Goal: Find specific page/section: Find specific page/section

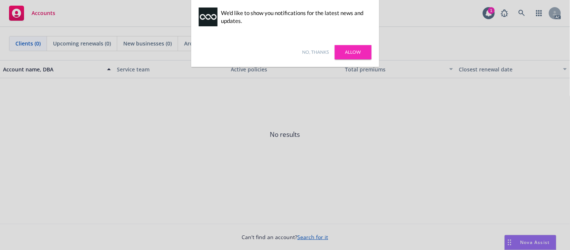
click at [357, 54] on link "Allow" at bounding box center [353, 52] width 37 height 14
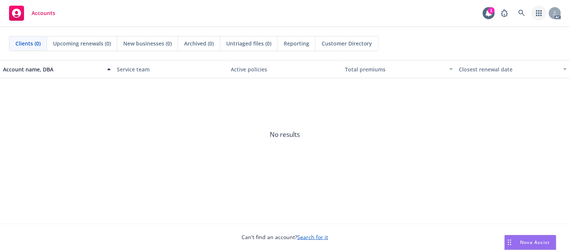
click at [545, 12] on link "button" at bounding box center [539, 13] width 15 height 15
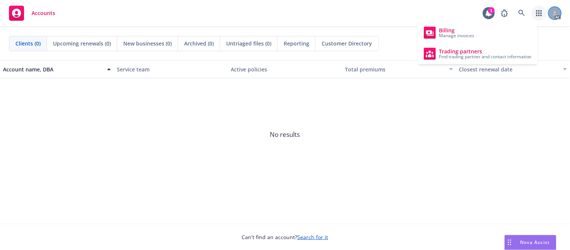
click at [561, 12] on div at bounding box center [555, 13] width 12 height 12
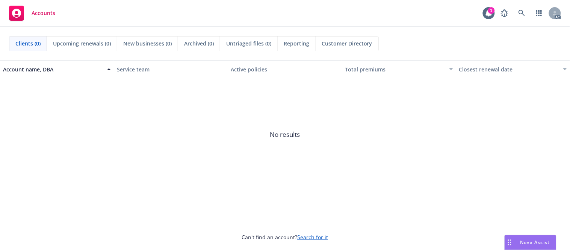
click at [20, 15] on icon at bounding box center [16, 13] width 9 height 9
click at [487, 13] on icon at bounding box center [489, 13] width 8 height 8
click at [285, 95] on span "No results" at bounding box center [285, 134] width 570 height 113
click at [536, 15] on link "button" at bounding box center [539, 13] width 15 height 15
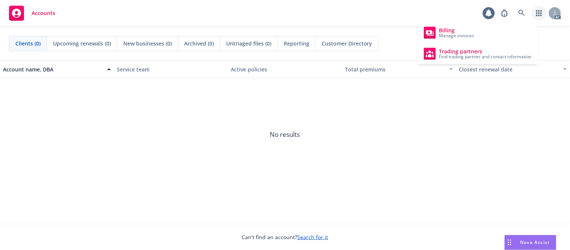
click at [414, 151] on span "No results" at bounding box center [285, 134] width 570 height 113
